Goal: Find specific page/section: Find specific page/section

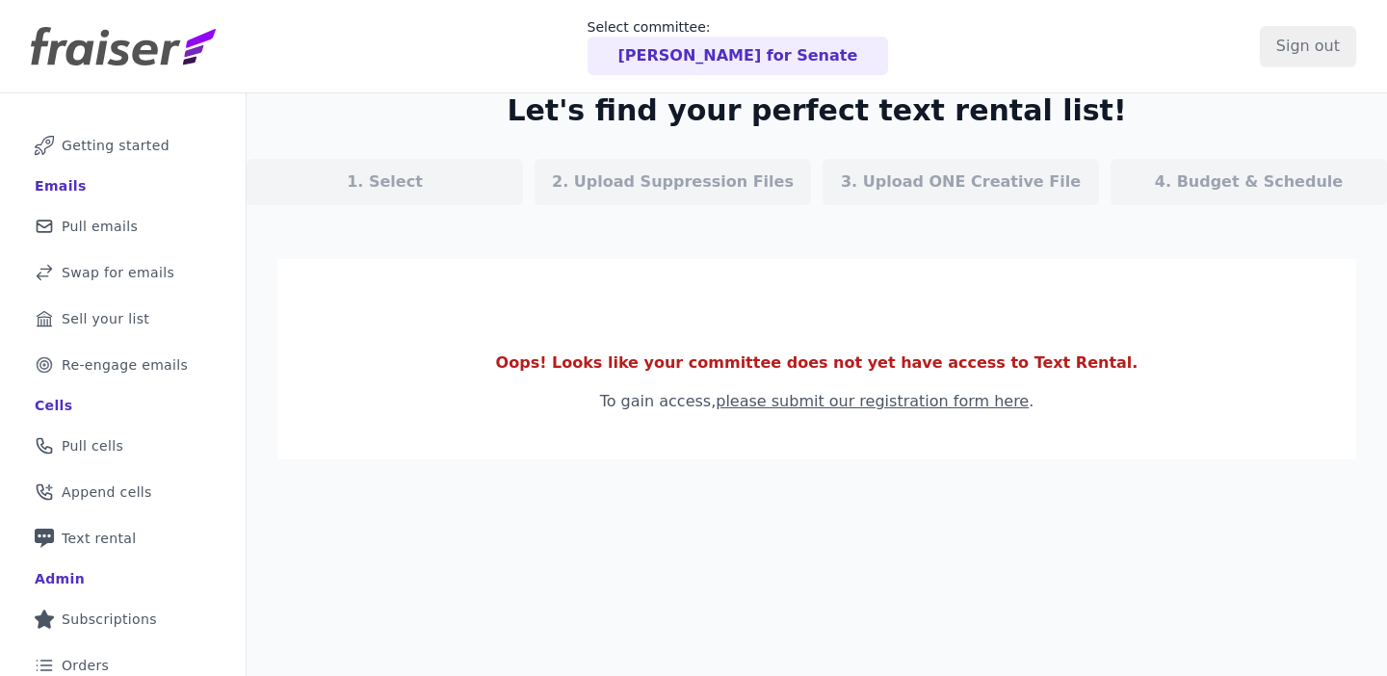
click at [752, 67] on div "[PERSON_NAME] for Senate" at bounding box center [739, 56] width 302 height 39
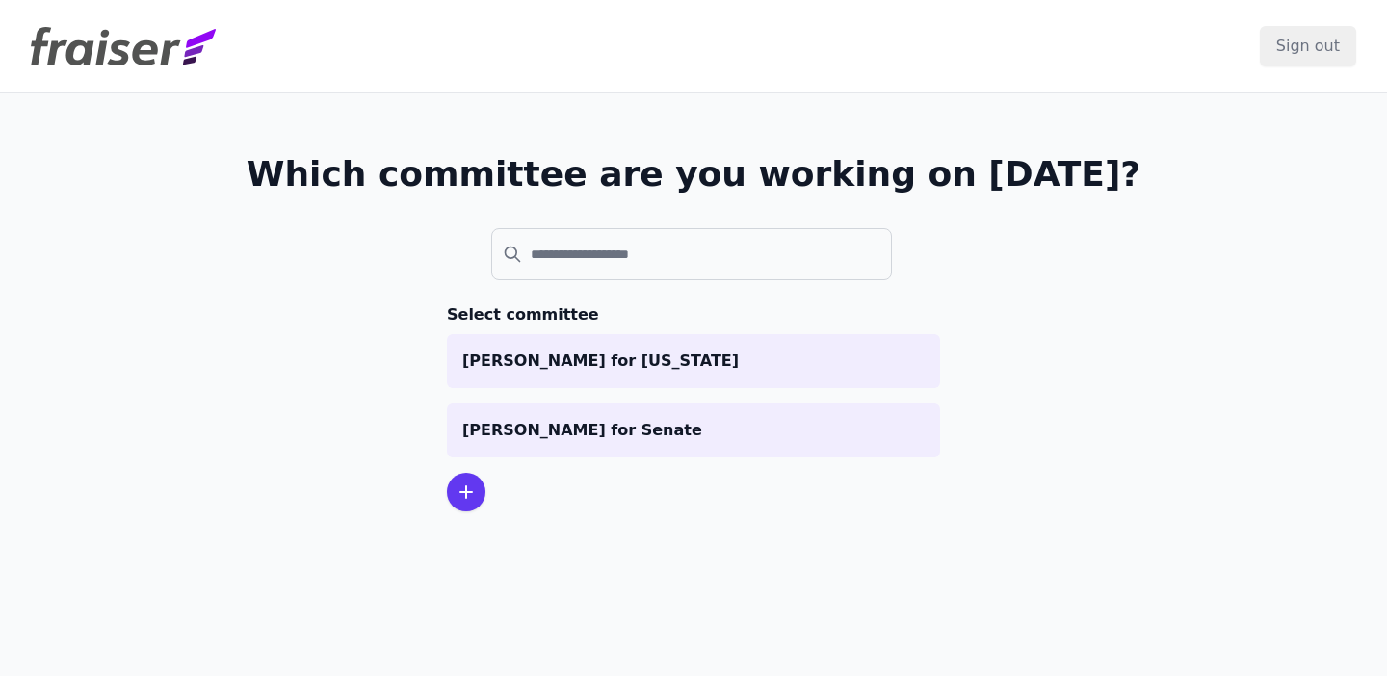
click at [119, 51] on img at bounding box center [123, 46] width 185 height 39
click at [124, 60] on img at bounding box center [123, 46] width 185 height 39
click at [539, 255] on input "search" at bounding box center [691, 254] width 401 height 52
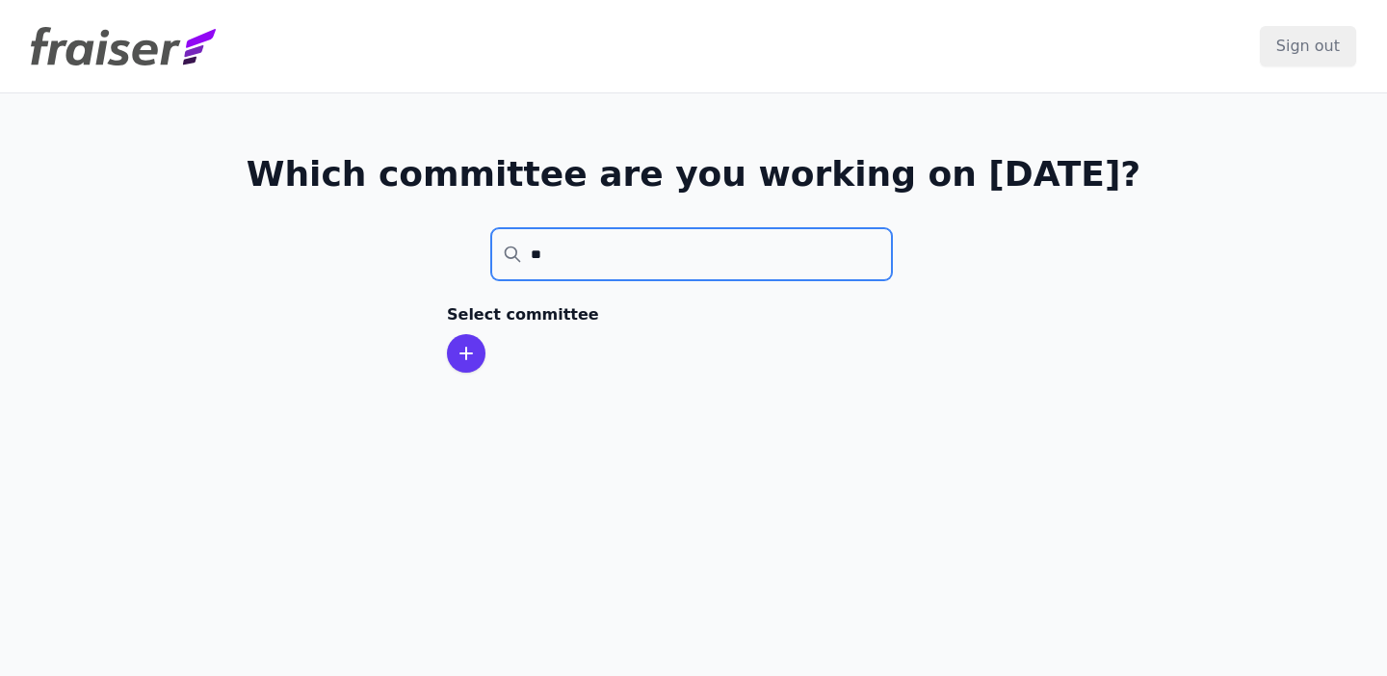
type input "*"
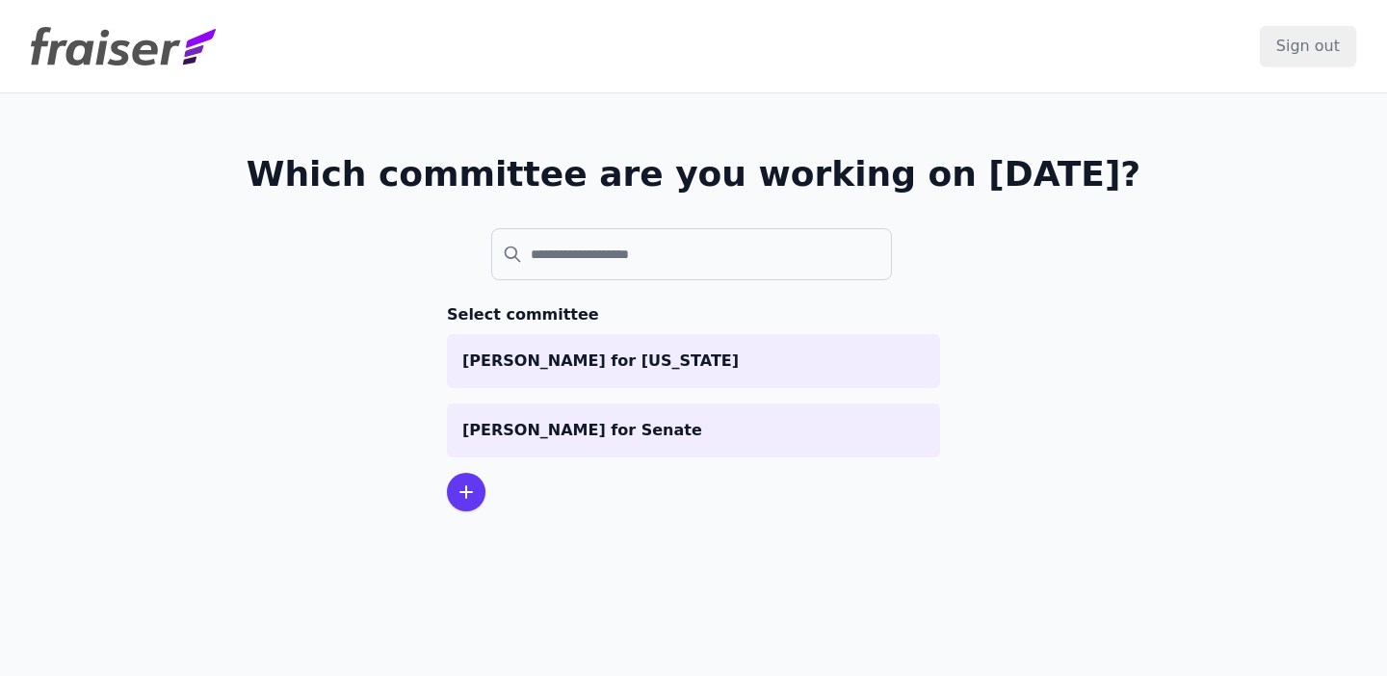
click at [1301, 24] on div "Sign out" at bounding box center [1308, 46] width 96 height 62
click at [1323, 56] on input "Sign out" at bounding box center [1308, 46] width 96 height 40
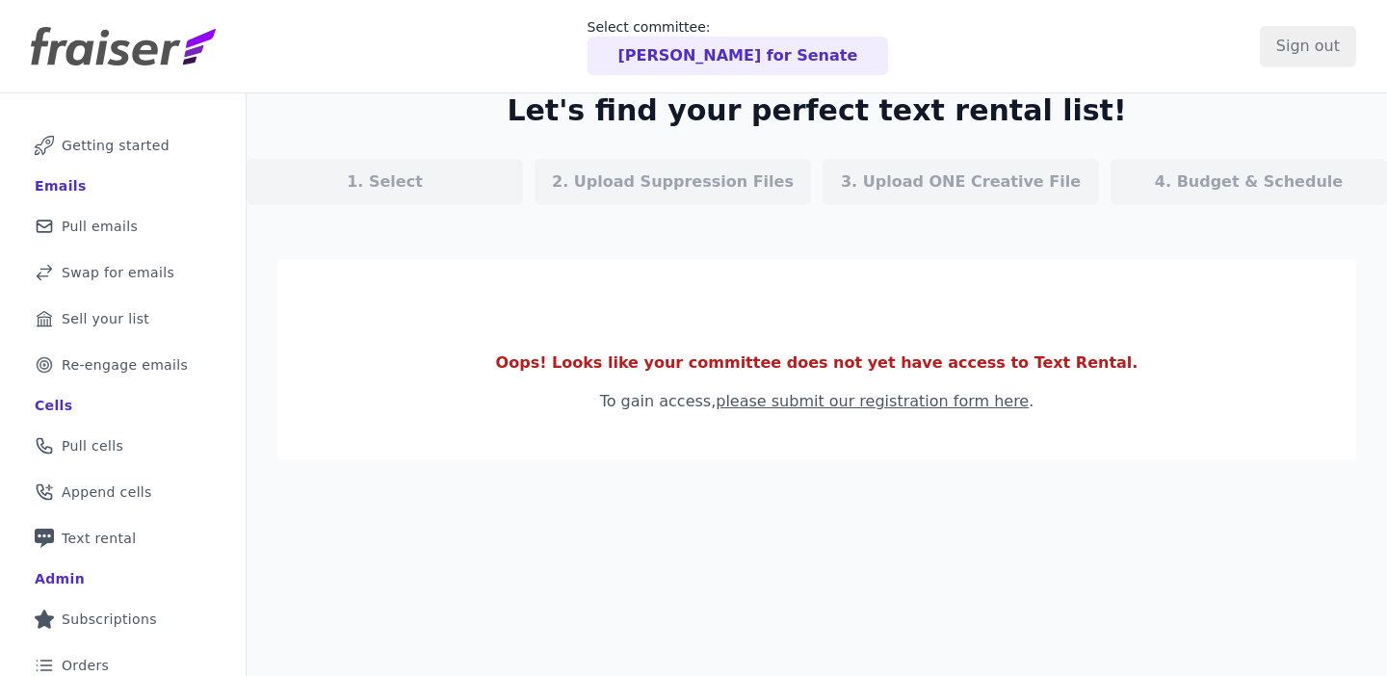
click at [701, 43] on div "[PERSON_NAME] for Senate" at bounding box center [739, 56] width 302 height 39
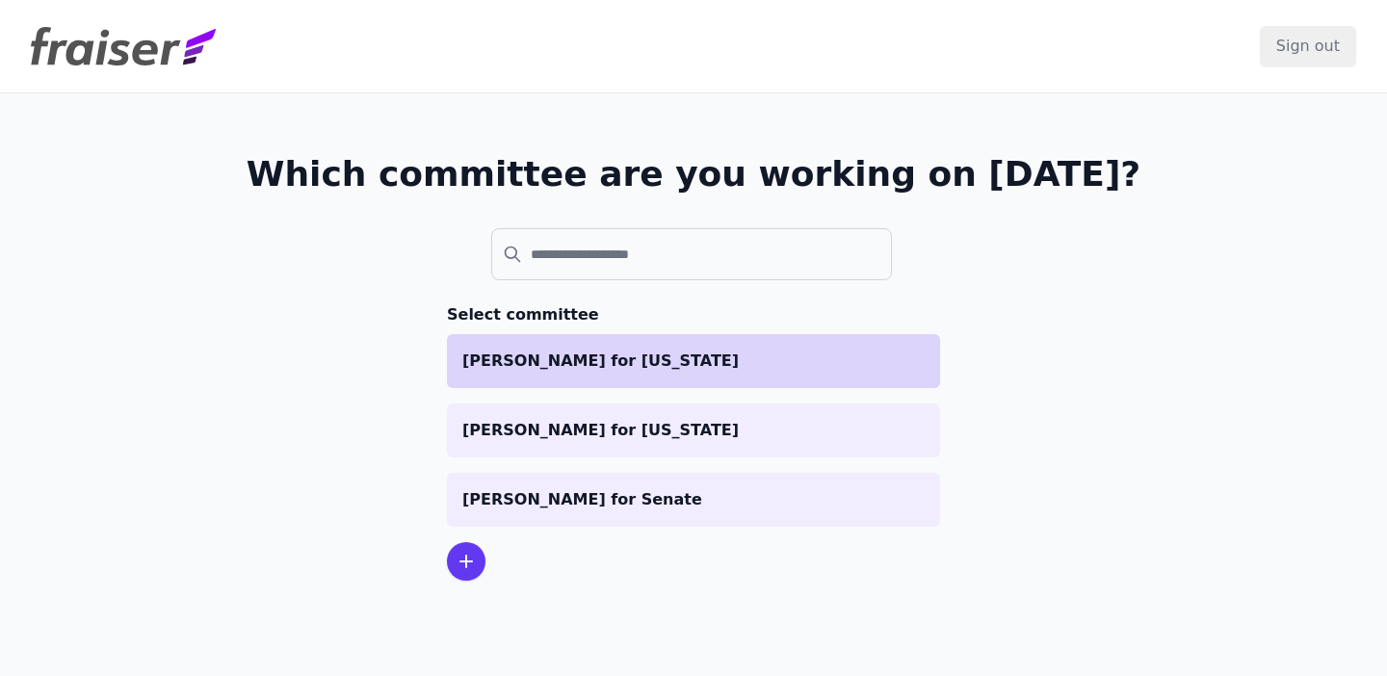
click at [600, 360] on p "[PERSON_NAME] for [US_STATE]" at bounding box center [693, 361] width 462 height 23
